Goal: Information Seeking & Learning: Learn about a topic

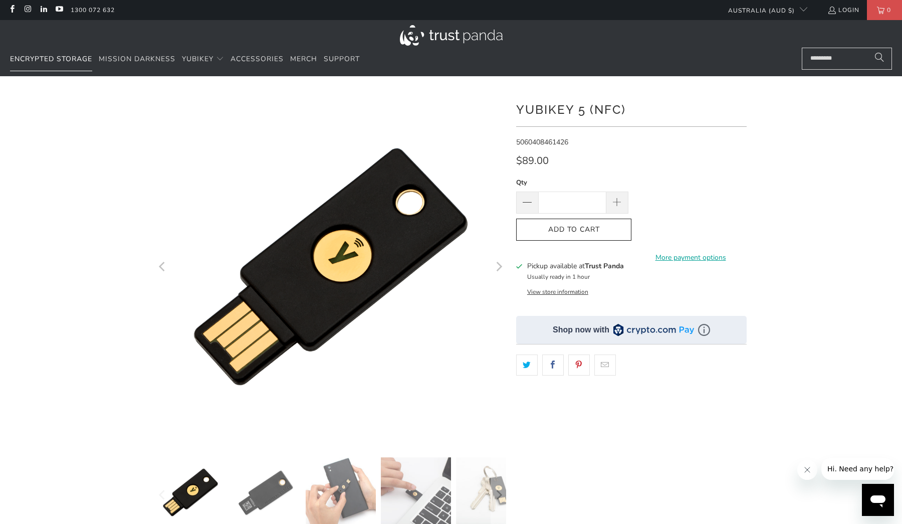
click at [67, 61] on span "Encrypted Storage" at bounding box center [51, 59] width 82 height 10
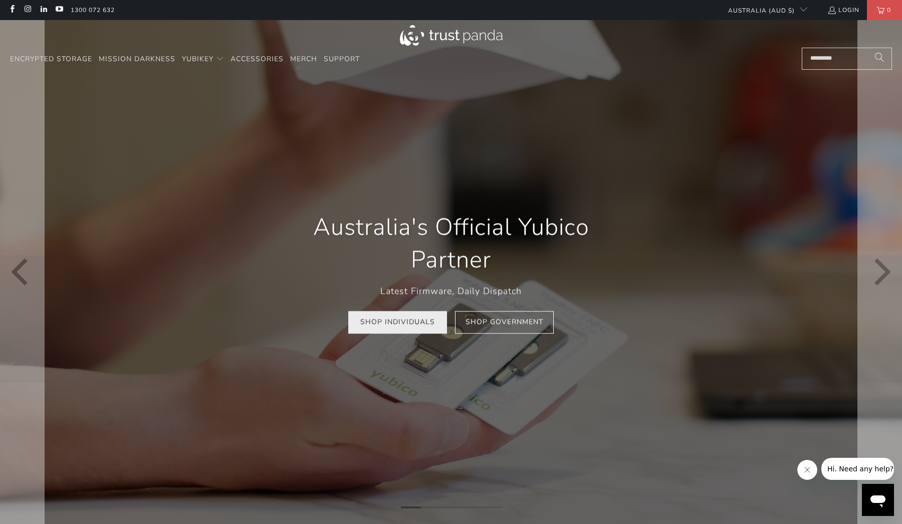
click at [384, 321] on link "Shop Individuals" at bounding box center [397, 322] width 99 height 23
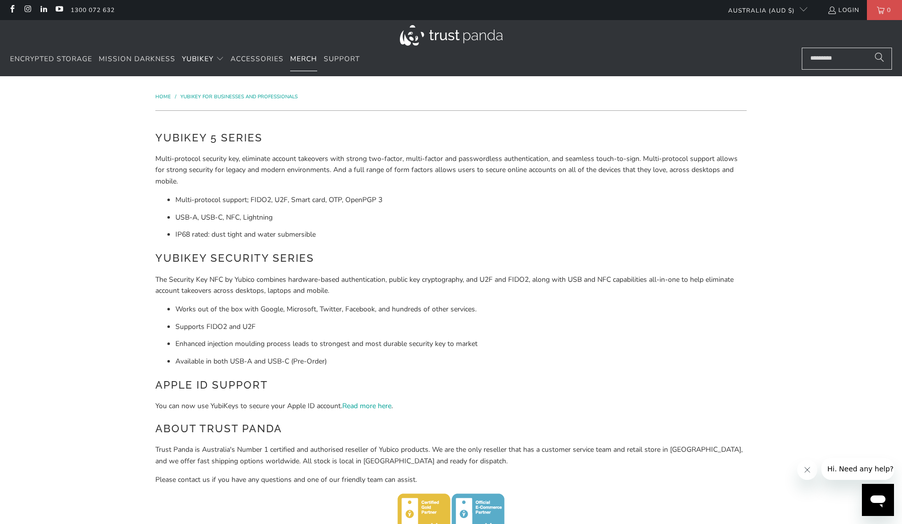
click at [308, 58] on span "Merch" at bounding box center [303, 59] width 27 height 10
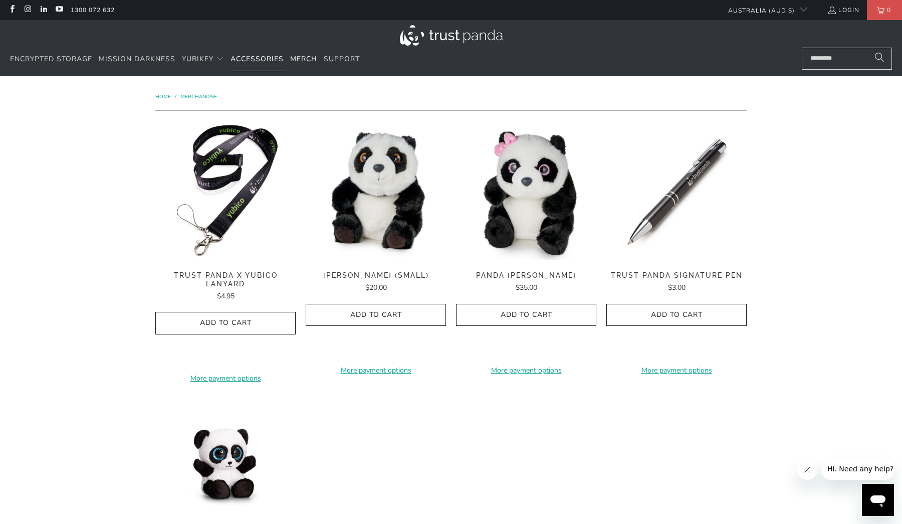
click at [251, 58] on span "Accessories" at bounding box center [257, 59] width 53 height 10
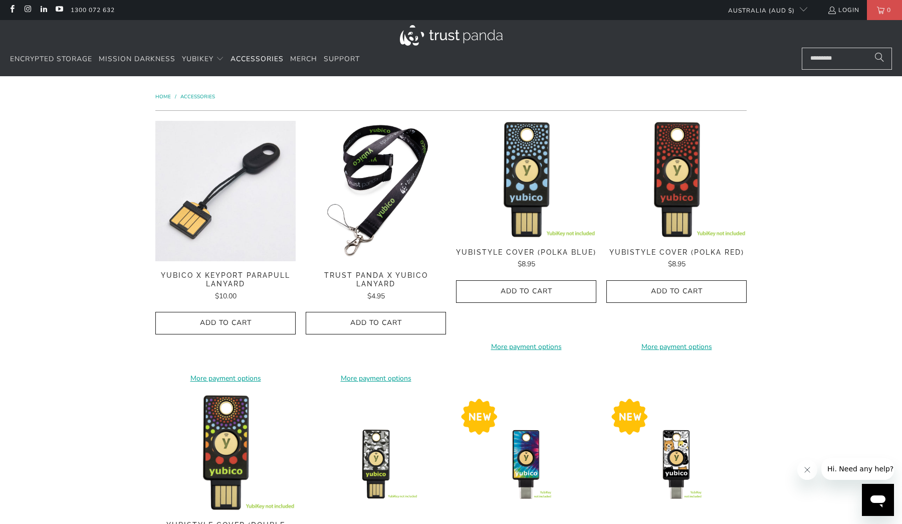
click at [249, 152] on img at bounding box center [225, 191] width 140 height 140
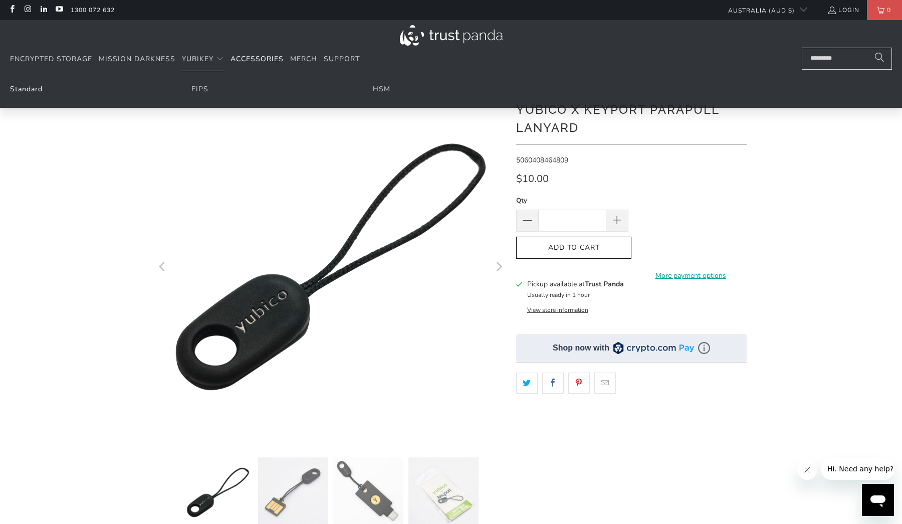
click at [30, 88] on link "Standard" at bounding box center [26, 89] width 33 height 10
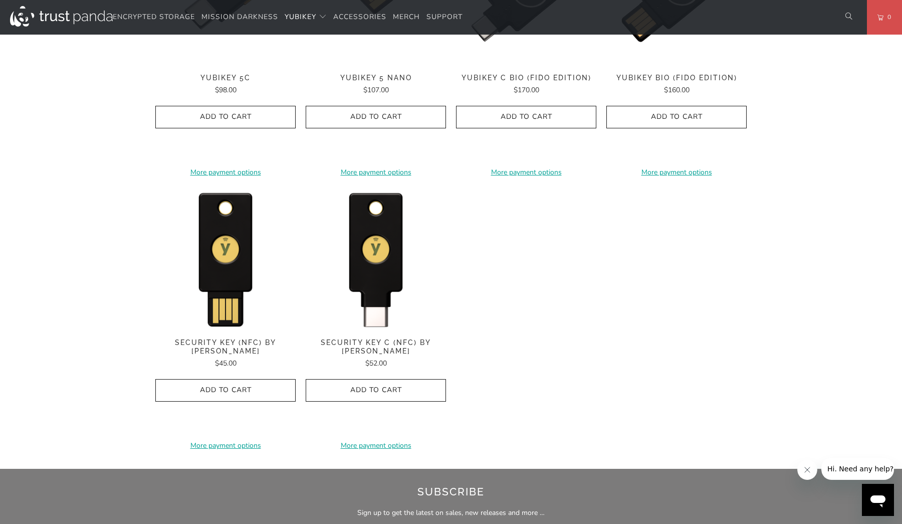
scroll to position [907, 0]
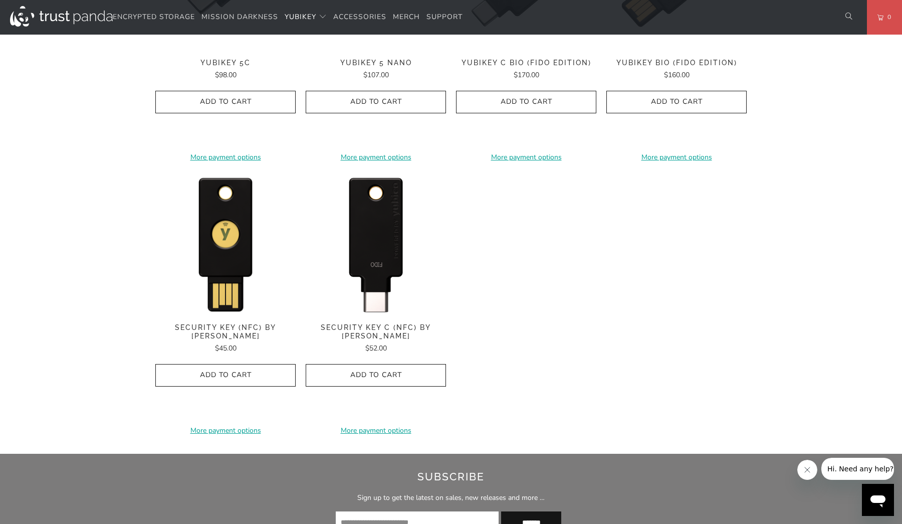
click at [363, 248] on img at bounding box center [376, 243] width 140 height 140
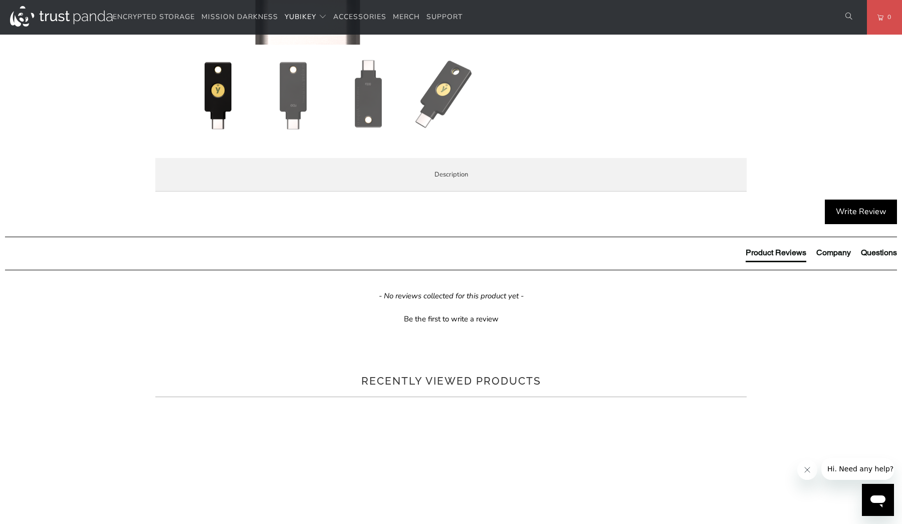
scroll to position [400, 0]
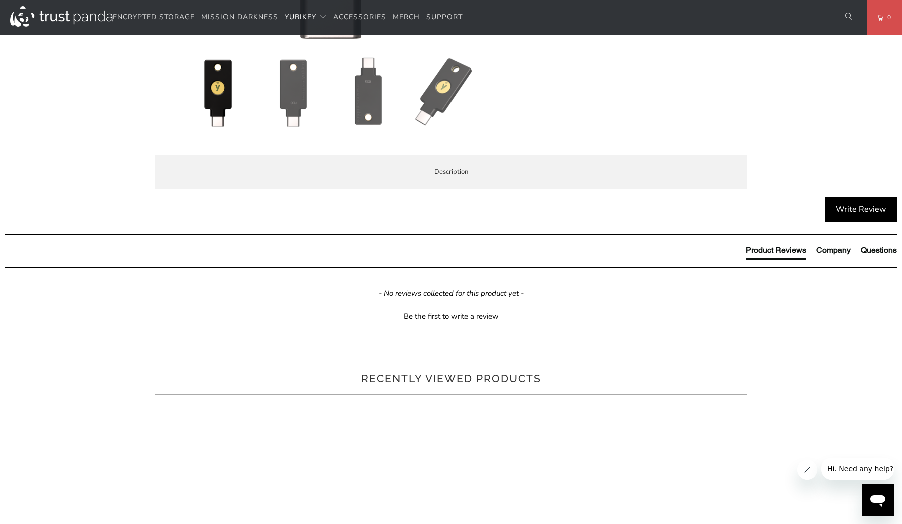
click at [0, 0] on span "Specifications" at bounding box center [0, 0] width 0 height 0
click at [0, 0] on span "Enterprise and Government" at bounding box center [0, 0] width 0 height 0
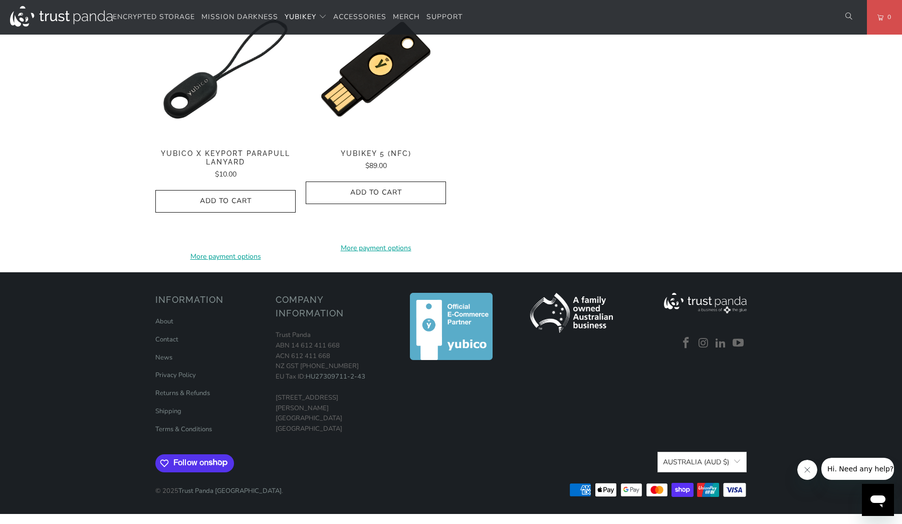
scroll to position [1146, 0]
